Goal: Information Seeking & Learning: Learn about a topic

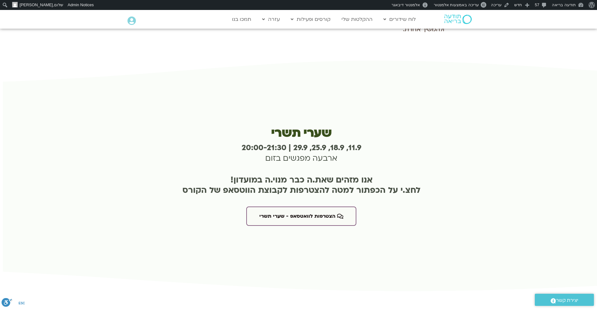
scroll to position [1140, -3]
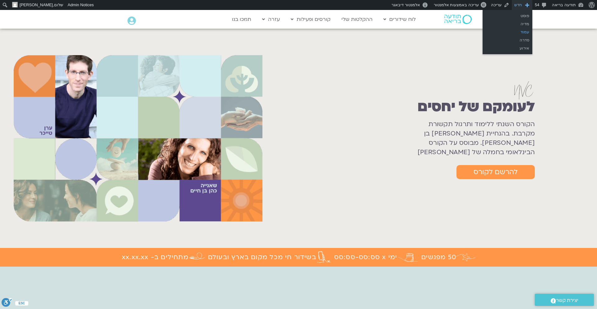
click at [525, 34] on link "עמוד" at bounding box center [508, 32] width 50 height 8
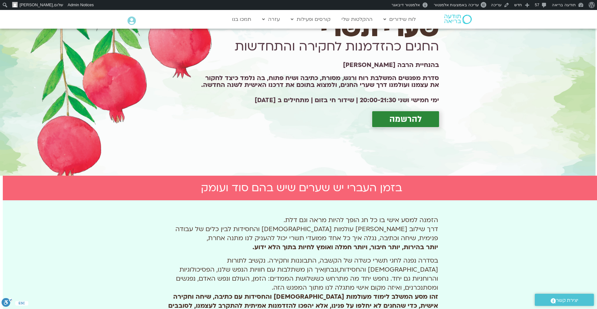
scroll to position [0, -3]
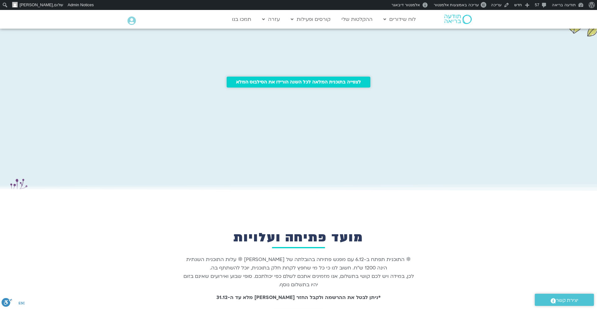
scroll to position [640, 0]
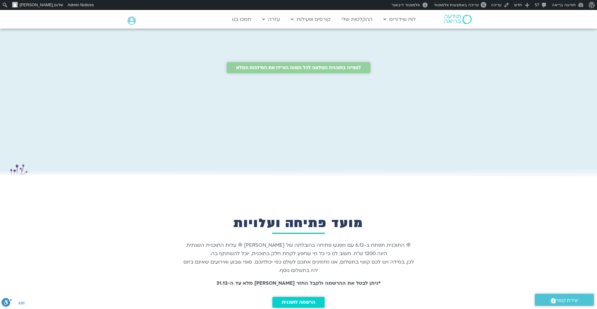
click at [363, 72] on link "לצפייה בתוכנית המלאה לכל השנה הורידו את הסילבוס המלא" at bounding box center [299, 67] width 144 height 11
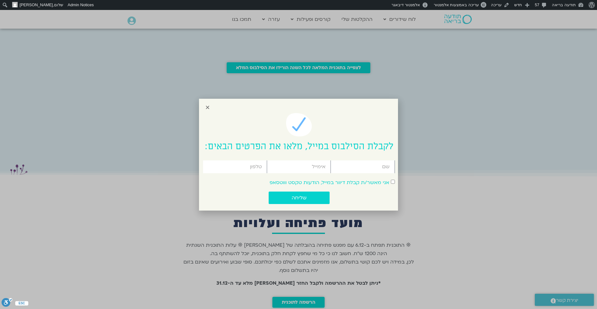
click at [205, 107] on icon "Close" at bounding box center [207, 107] width 5 height 5
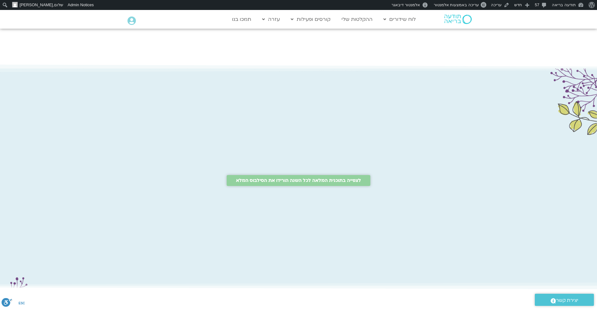
scroll to position [0, 0]
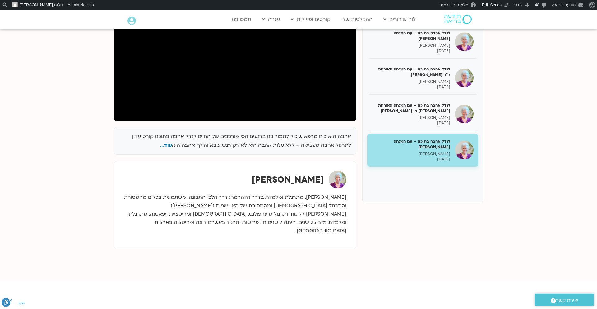
scroll to position [125, 0]
click at [170, 145] on span "עוד..." at bounding box center [166, 144] width 12 height 7
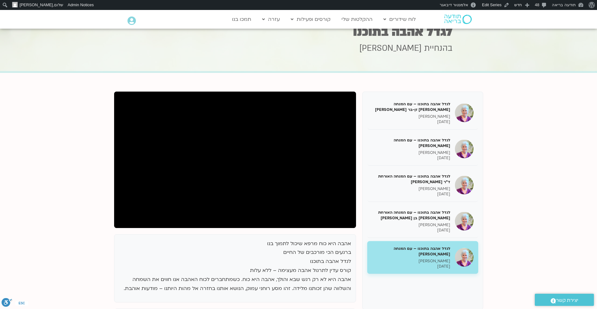
scroll to position [0, 0]
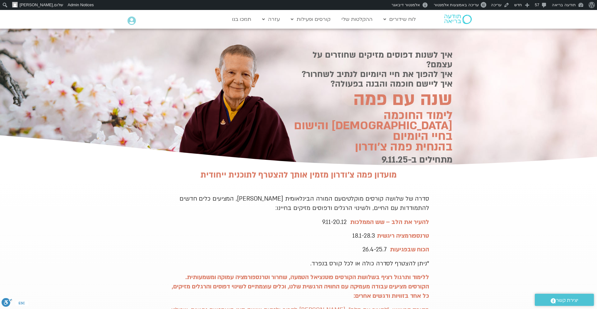
click at [566, 72] on div at bounding box center [298, 98] width 597 height 138
